Goal: Register for event/course: Register for event/course

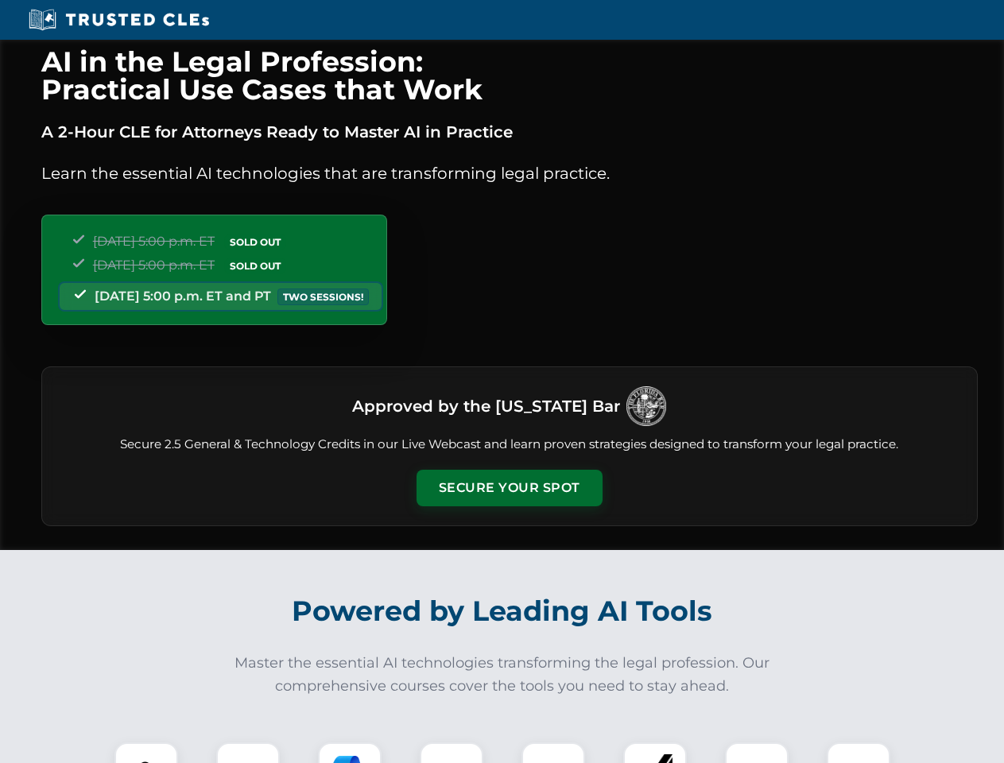
click at [509, 488] on button "Secure Your Spot" at bounding box center [509, 488] width 186 height 37
click at [146, 753] on img at bounding box center [146, 774] width 46 height 46
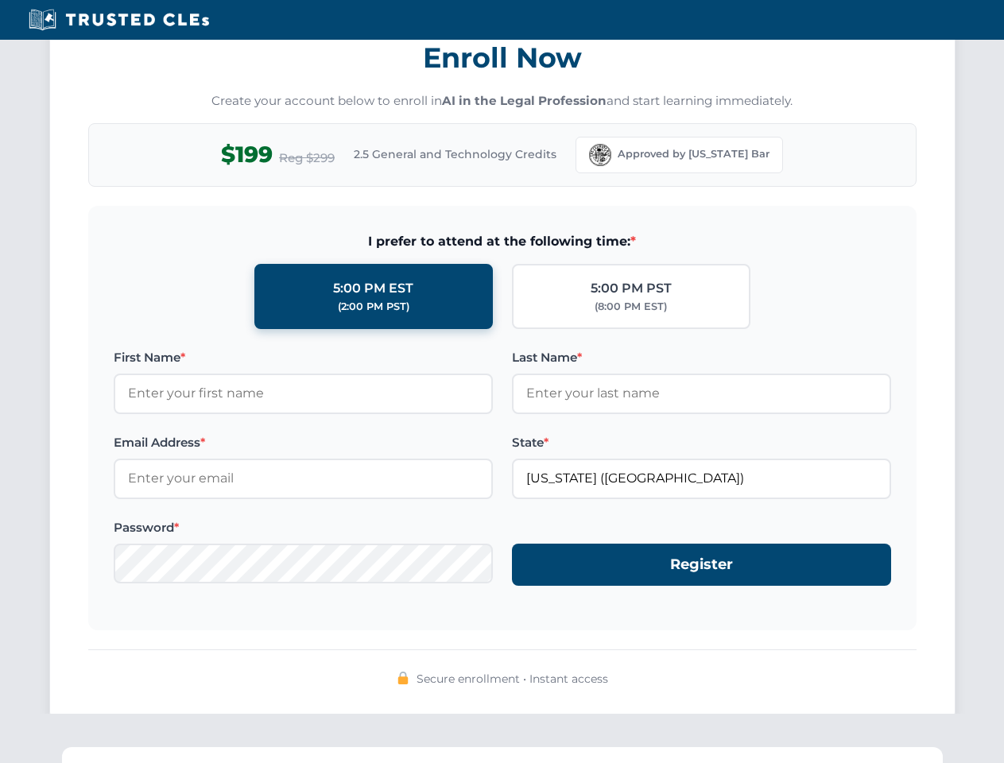
scroll to position [1560, 0]
